Goal: Task Accomplishment & Management: Complete application form

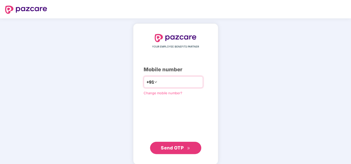
type input "**********"
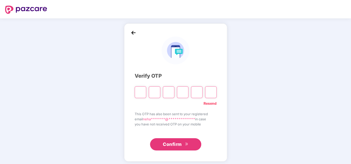
type input "*"
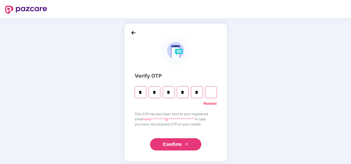
type input "*"
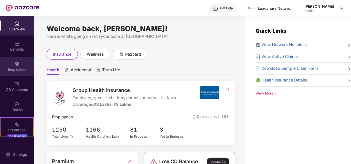
click at [17, 70] on div "Employees" at bounding box center [17, 69] width 34 height 5
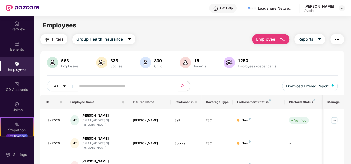
click at [265, 41] on span "Employee" at bounding box center [265, 39] width 19 height 6
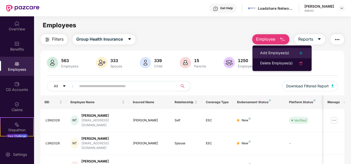
click at [270, 52] on div "Add Employee(s)" at bounding box center [274, 53] width 29 height 6
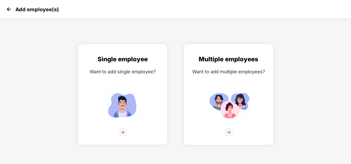
click at [233, 96] on img at bounding box center [229, 105] width 46 height 32
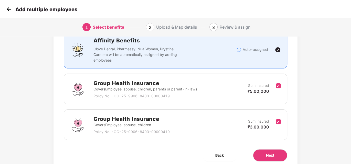
scroll to position [41, 0]
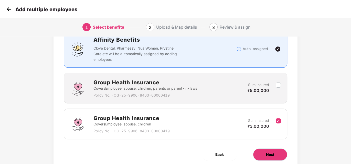
click at [264, 152] on button "Next" at bounding box center [270, 155] width 34 height 12
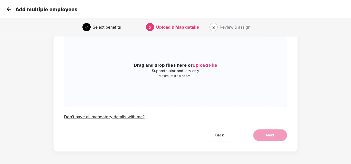
scroll to position [0, 0]
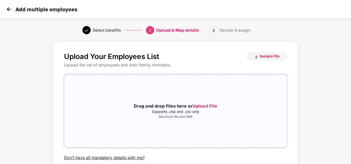
click at [177, 106] on h3 "Drag and drop files here or Upload File" at bounding box center [175, 106] width 223 height 7
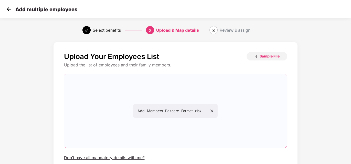
scroll to position [41, 0]
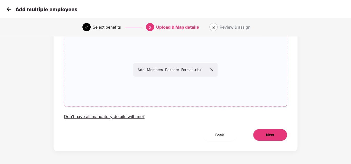
click at [270, 137] on span "Next" at bounding box center [270, 135] width 8 height 6
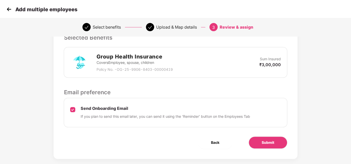
scroll to position [126, 0]
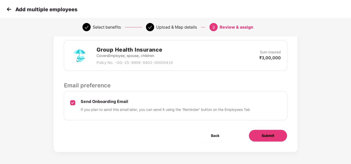
click at [271, 136] on span "Submit" at bounding box center [268, 136] width 13 height 6
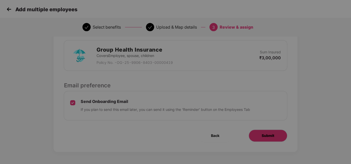
scroll to position [0, 0]
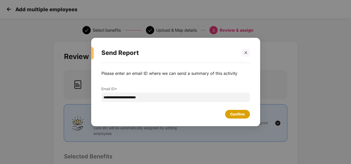
click at [233, 113] on div "Confirm" at bounding box center [237, 115] width 15 height 6
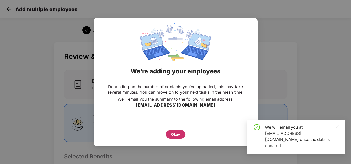
click at [176, 134] on div "Okay" at bounding box center [175, 135] width 9 height 6
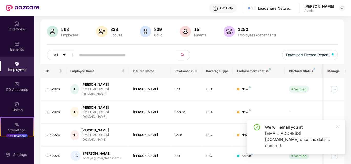
scroll to position [33, 0]
